Goal: Task Accomplishment & Management: Manage account settings

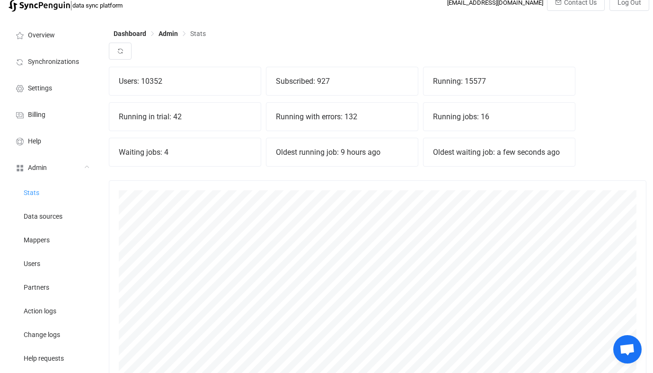
scroll to position [209, 537]
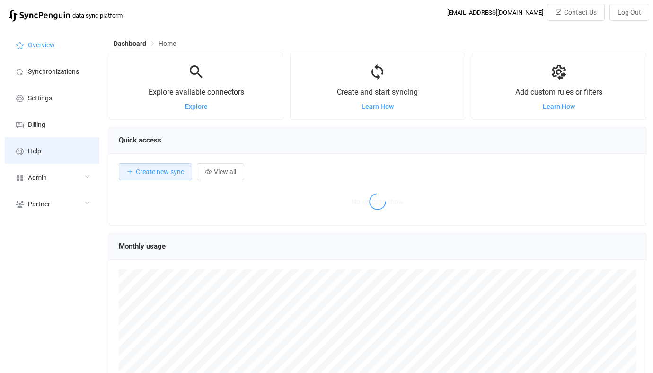
scroll to position [184, 537]
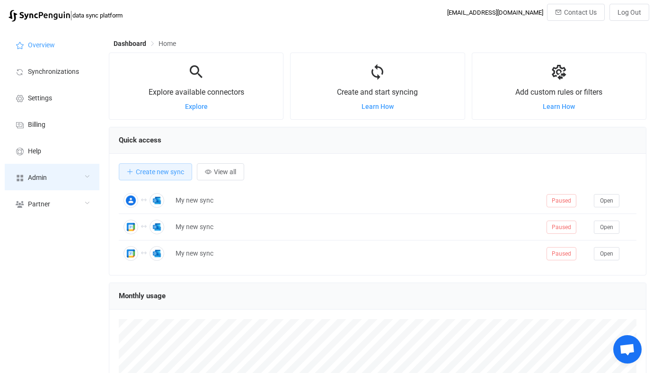
click at [74, 174] on div "Admin" at bounding box center [52, 177] width 95 height 26
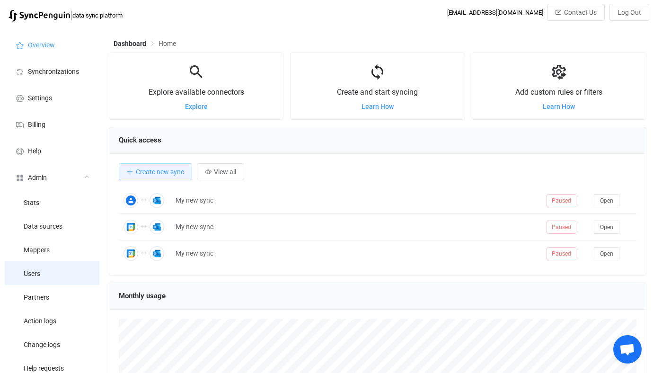
click at [64, 276] on li "Users" at bounding box center [52, 273] width 95 height 24
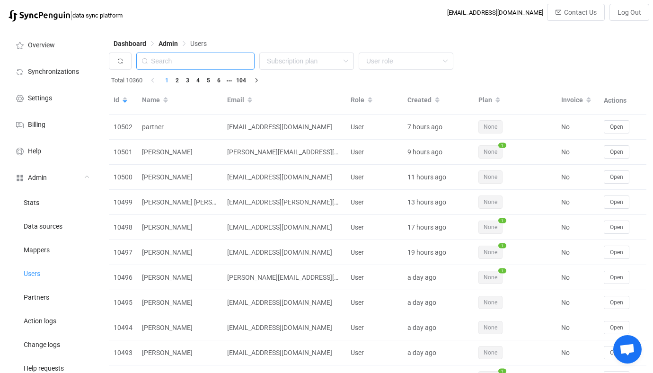
click at [198, 66] on input "text" at bounding box center [195, 60] width 118 height 17
paste input "[PERSON_NAME][EMAIL_ADDRESS][DOMAIN_NAME]"
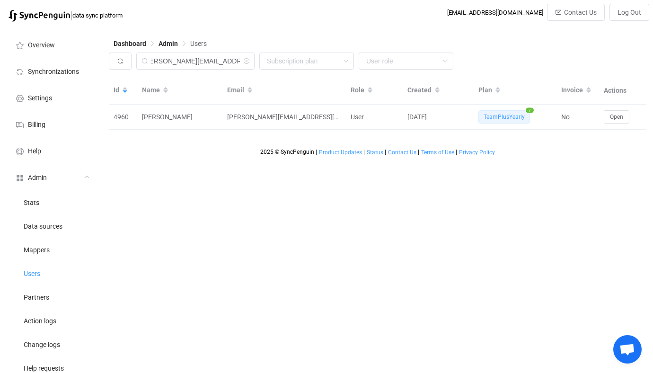
click at [635, 116] on div "Id Name Email Role Created Plan Invoice Actions 4960 [PERSON_NAME] [PERSON_NAME…" at bounding box center [377, 103] width 537 height 53
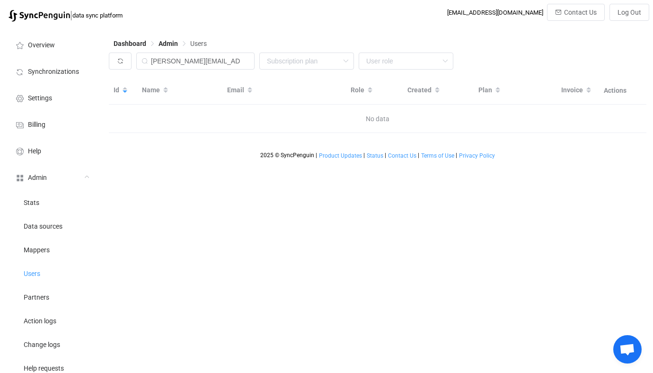
click at [623, 117] on div "Id Name Email Role Created Plan Invoice Actions No data" at bounding box center [377, 105] width 537 height 56
click at [224, 55] on input "[PERSON_NAME][EMAIL_ADDRESS][DOMAIN_NAME]\" at bounding box center [195, 60] width 118 height 17
paste input "text"
type input "[PERSON_NAME][EMAIL_ADDRESS][DOMAIN_NAME]"
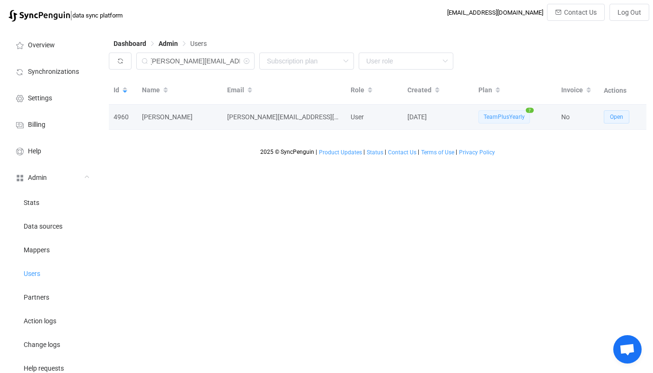
click at [628, 118] on button "Open" at bounding box center [616, 116] width 26 height 13
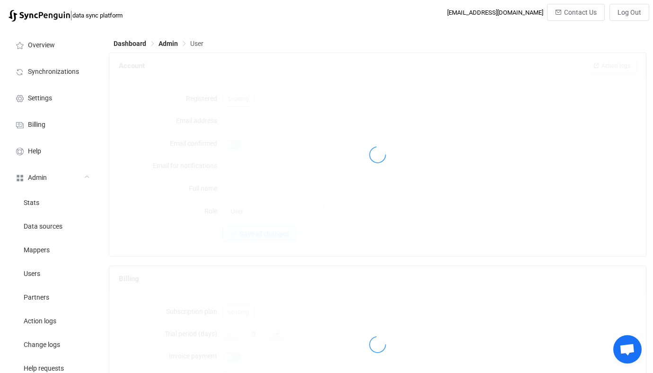
type input "[PERSON_NAME][EMAIL_ADDRESS][DOMAIN_NAME]"
type input "[PERSON_NAME]"
type input "14"
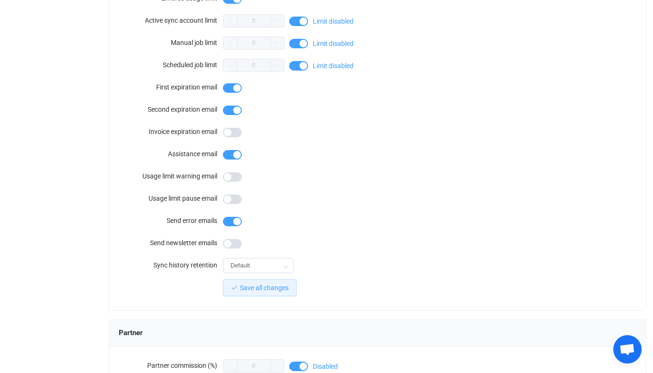
scroll to position [824, 0]
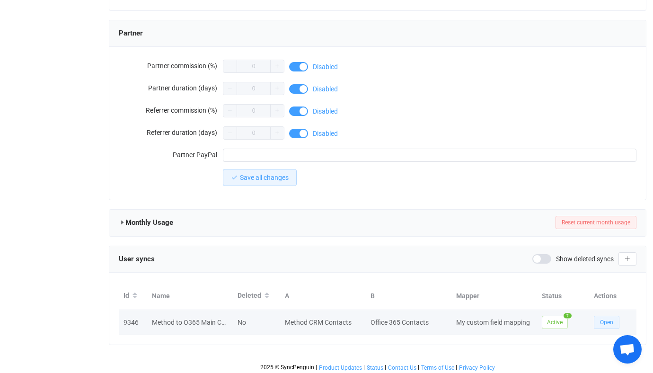
click at [608, 319] on span "Open" at bounding box center [606, 322] width 13 height 7
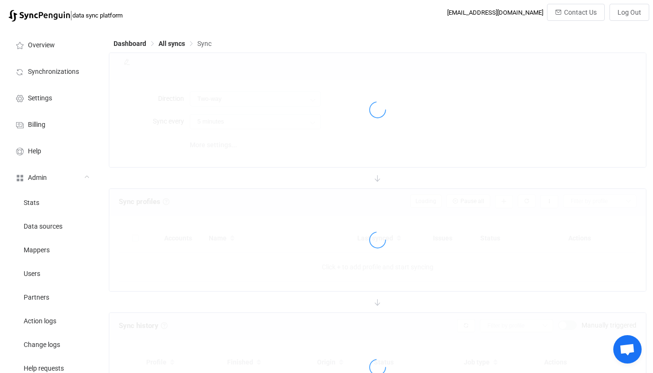
type input "Method CRM → Office 365"
type input "10 minutes"
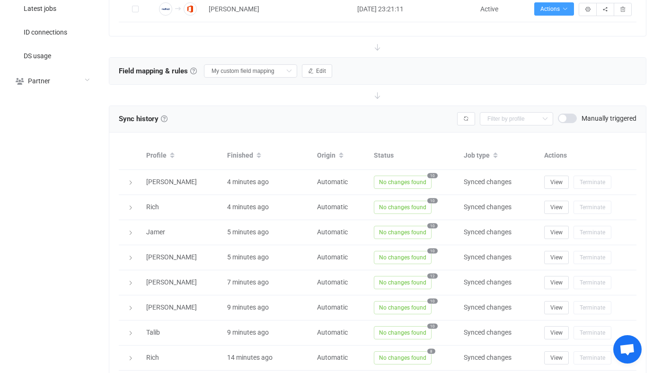
scroll to position [467, 0]
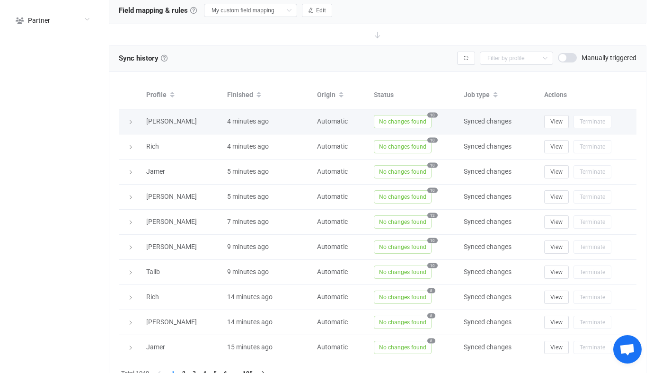
click at [411, 131] on td "No changes found 10" at bounding box center [414, 121] width 90 height 25
click at [409, 123] on span "No changes found" at bounding box center [403, 121] width 58 height 13
